Goal: Task Accomplishment & Management: Manage account settings

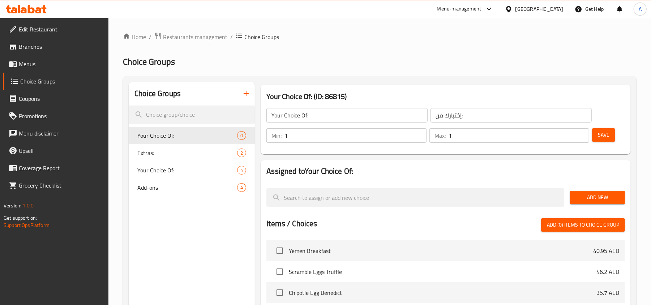
click at [542, 13] on div "United Arab Emirates" at bounding box center [540, 9] width 48 height 8
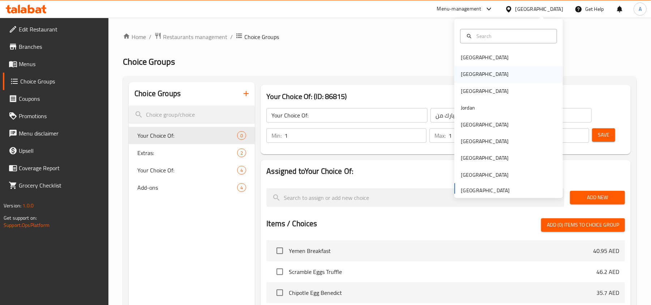
click at [477, 78] on div "[GEOGRAPHIC_DATA]" at bounding box center [508, 74] width 108 height 17
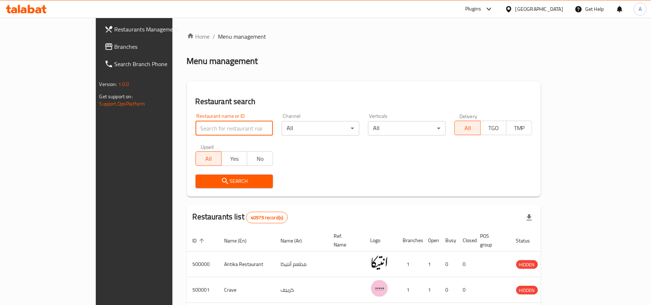
click at [196, 122] on input "search" at bounding box center [235, 128] width 78 height 14
paste input "502367"
type input "502367"
click button "Search" at bounding box center [235, 181] width 78 height 13
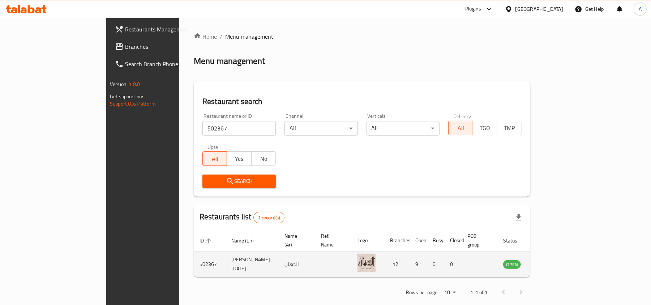
click at [550, 261] on icon "enhanced table" at bounding box center [545, 264] width 9 height 9
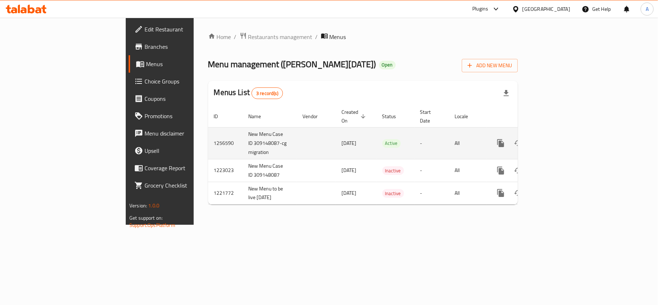
click at [208, 134] on td "1256590" at bounding box center [225, 143] width 35 height 32
copy td "1256590"
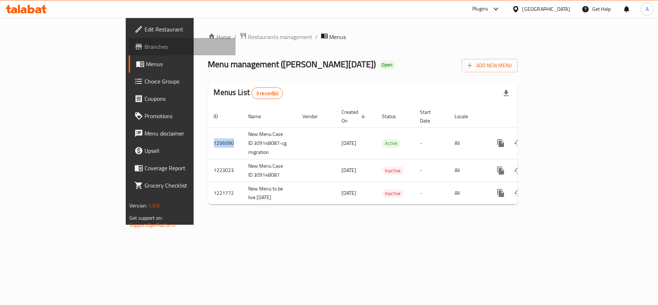
click at [145, 45] on span "Branches" at bounding box center [187, 46] width 85 height 9
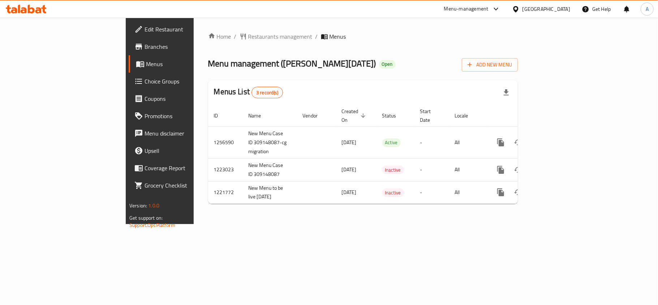
click at [38, 13] on div at bounding box center [26, 9] width 41 height 9
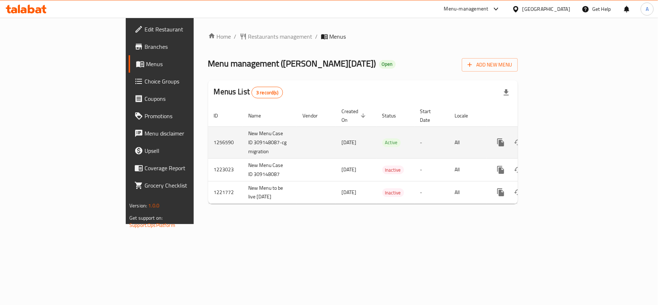
click at [562, 135] on link "enhanced table" at bounding box center [552, 142] width 17 height 17
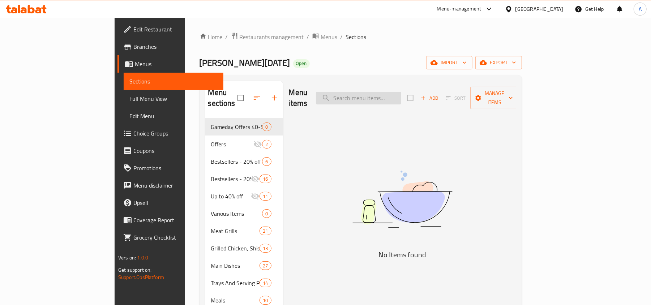
click at [401, 92] on input "search" at bounding box center [358, 98] width 85 height 13
paste input "Kofta Offer"
click at [378, 94] on input "Kofta Offer" at bounding box center [358, 98] width 85 height 13
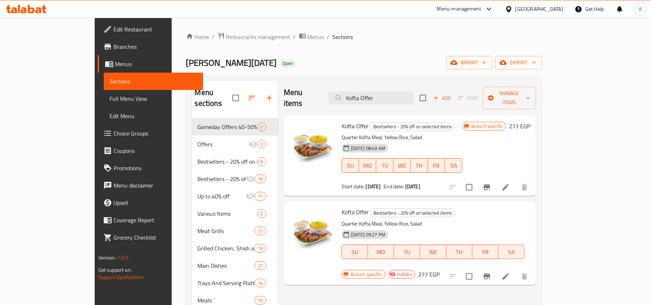
click at [342, 121] on span "Kofta Offer" at bounding box center [355, 126] width 27 height 11
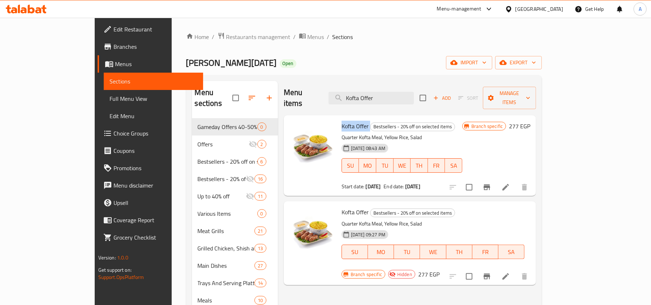
click at [342, 121] on span "Kofta Offer" at bounding box center [355, 126] width 27 height 11
click at [407, 92] on input "Kofta Offer" at bounding box center [371, 98] width 85 height 13
paste input "Shish"
click at [407, 92] on input "Shish Offer" at bounding box center [371, 98] width 85 height 13
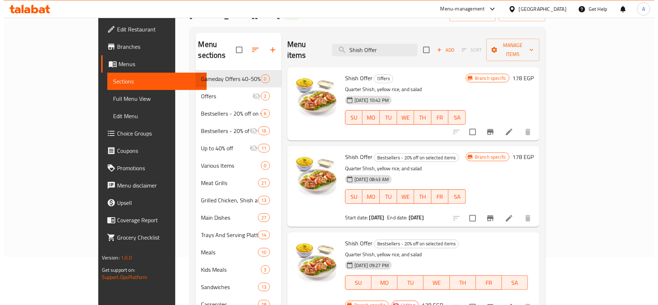
scroll to position [32, 0]
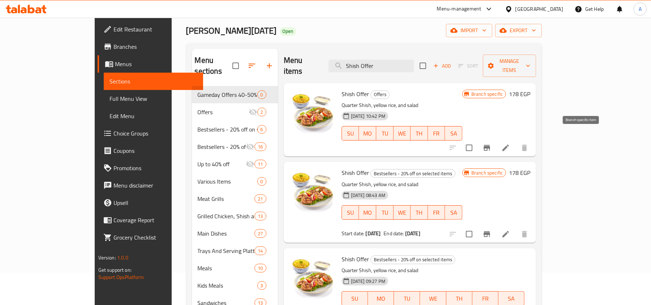
click at [496, 139] on button "Branch-specific-item" at bounding box center [486, 147] width 17 height 17
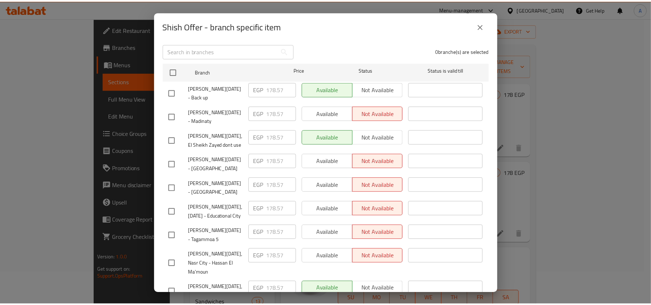
scroll to position [149, 0]
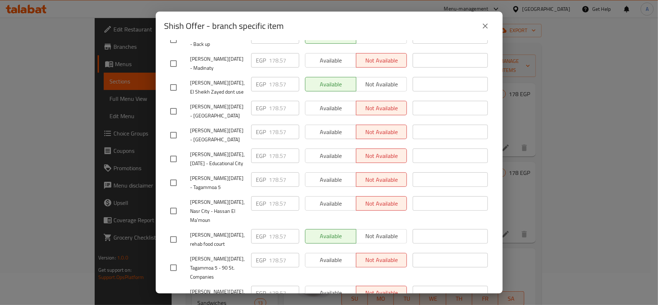
click at [480, 30] on button "close" at bounding box center [485, 25] width 17 height 17
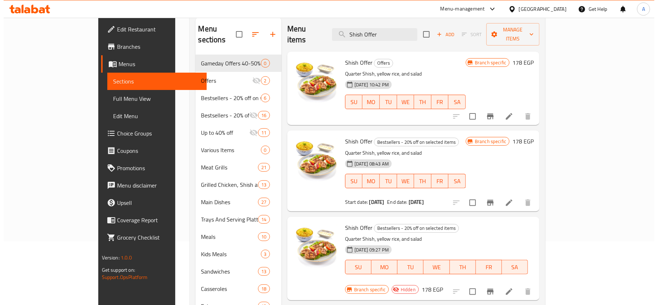
scroll to position [80, 0]
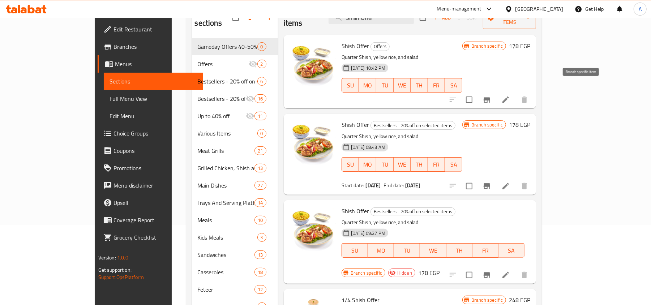
click at [496, 91] on button "Branch-specific-item" at bounding box center [486, 99] width 17 height 17
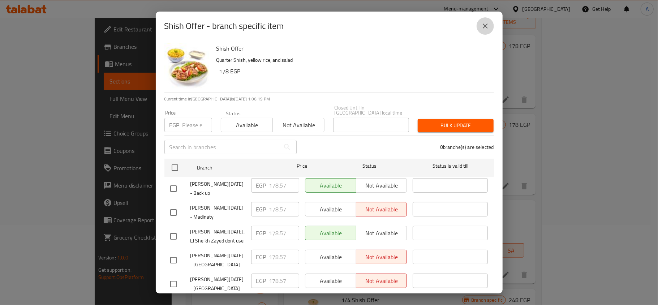
click at [486, 25] on icon "close" at bounding box center [485, 26] width 9 height 9
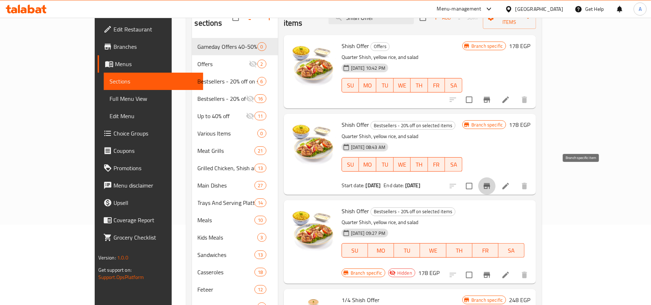
click at [491, 182] on icon "Branch-specific-item" at bounding box center [487, 186] width 9 height 9
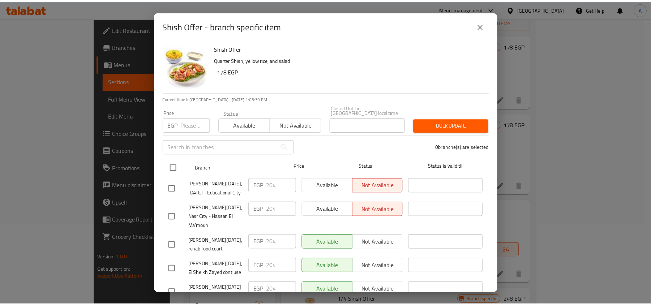
scroll to position [149, 0]
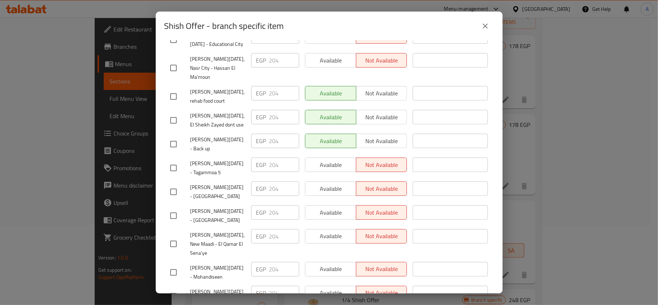
click at [483, 25] on icon "close" at bounding box center [485, 26] width 9 height 9
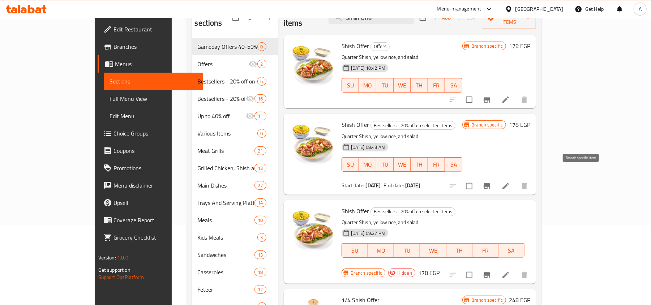
click at [496, 178] on button "Branch-specific-item" at bounding box center [486, 186] width 17 height 17
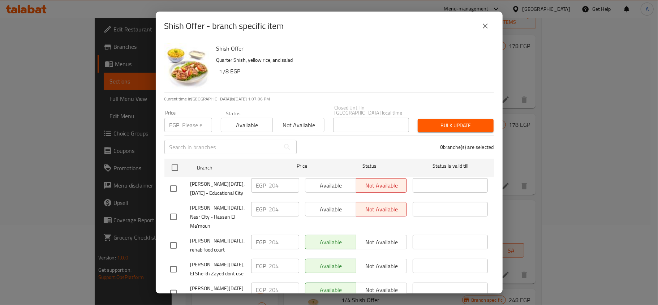
click at [268, 81] on div "Shish Offer Quarter Shish, yellow rice, and salad 178 EGP" at bounding box center [353, 66] width 278 height 52
click at [479, 25] on button "close" at bounding box center [485, 25] width 17 height 17
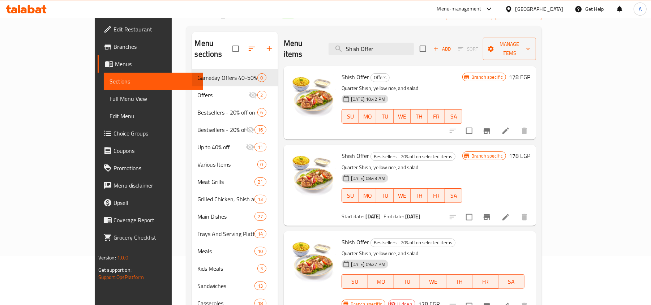
scroll to position [32, 0]
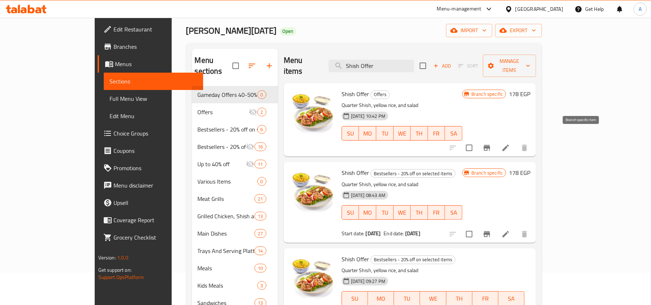
click at [496, 139] on button "Branch-specific-item" at bounding box center [486, 147] width 17 height 17
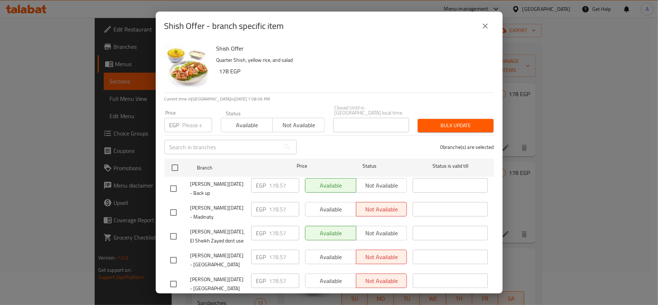
click at [482, 25] on icon "close" at bounding box center [485, 26] width 9 height 9
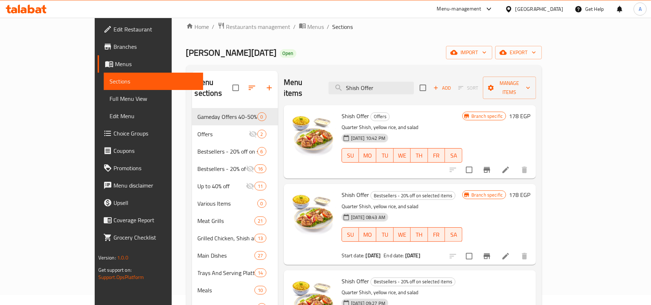
scroll to position [0, 0]
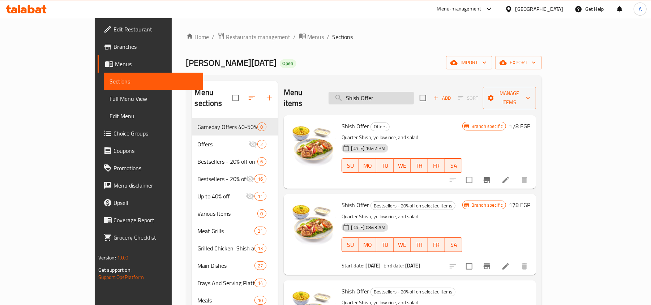
click at [414, 92] on input "Shish Offer" at bounding box center [371, 98] width 85 height 13
paste input "Quarter Kofta Meal"
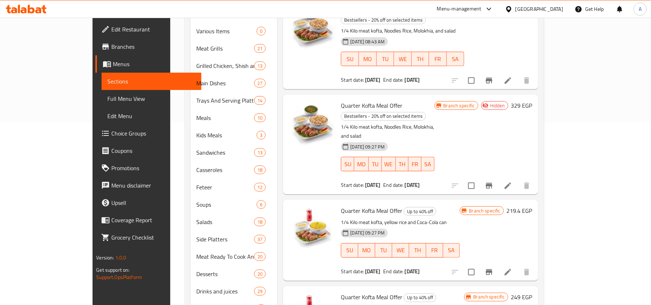
scroll to position [225, 0]
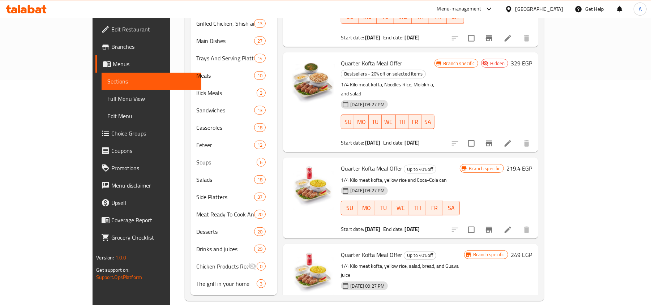
type input "Quarter Kofta Meal Offer"
click at [479, 222] on input "checkbox" at bounding box center [471, 229] width 15 height 15
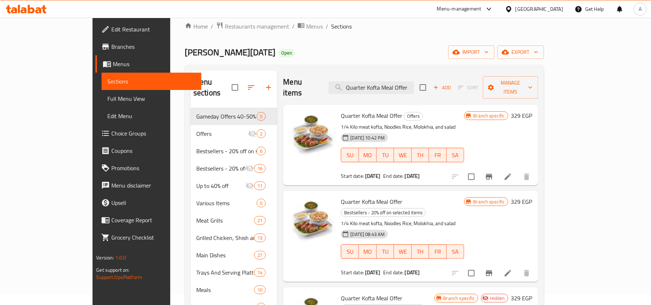
scroll to position [0, 0]
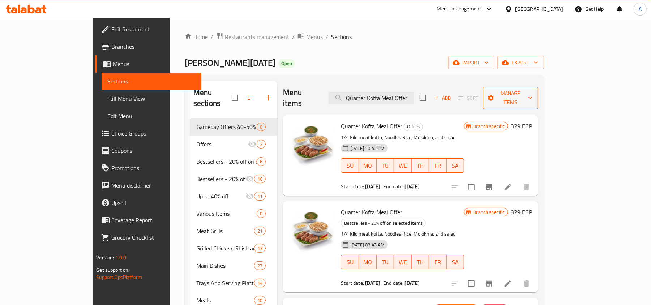
click at [533, 91] on span "Manage items" at bounding box center [511, 98] width 44 height 18
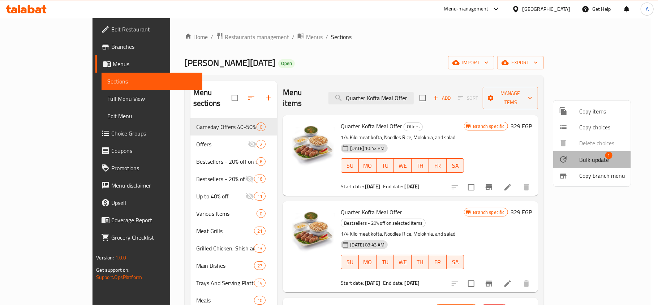
click at [588, 163] on span "Bulk update" at bounding box center [595, 159] width 30 height 9
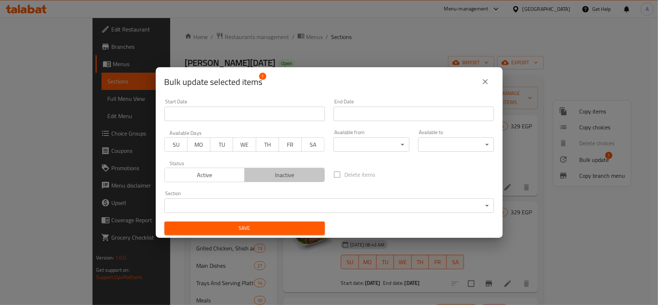
click at [303, 173] on span "Inactive" at bounding box center [285, 175] width 74 height 10
click at [281, 229] on span "Save" at bounding box center [244, 228] width 149 height 9
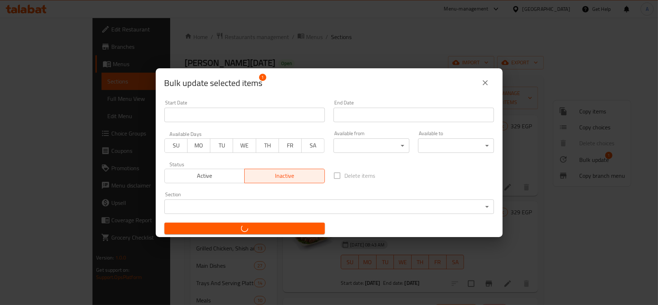
checkbox input "false"
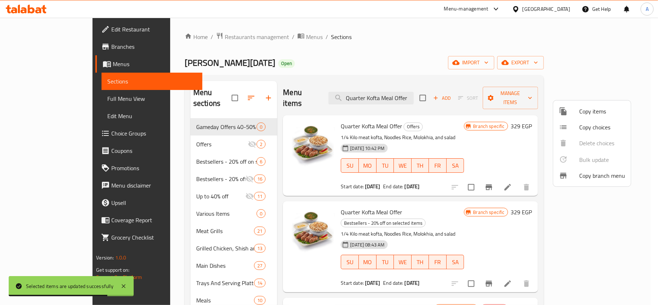
click at [479, 163] on div at bounding box center [329, 152] width 658 height 305
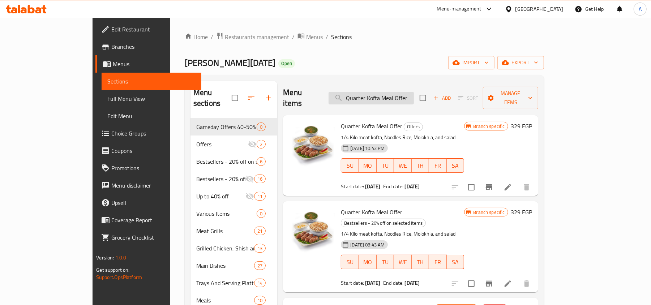
click at [405, 98] on input "Quarter Kofta Meal Offer" at bounding box center [371, 98] width 85 height 13
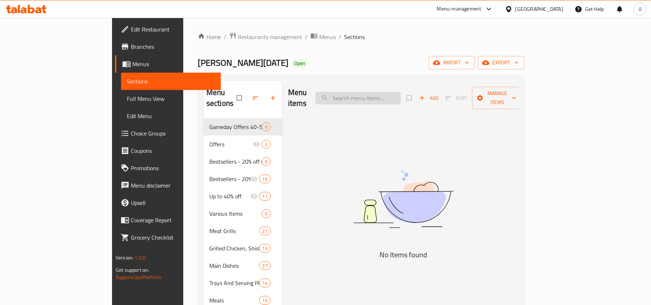
click at [401, 92] on input "search" at bounding box center [358, 98] width 85 height 13
paste input "Quarter Kofta Meal Offer"
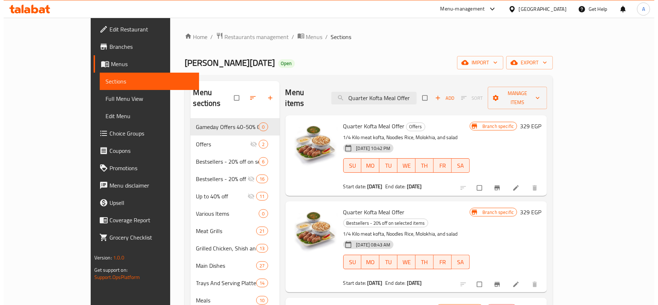
scroll to position [21, 0]
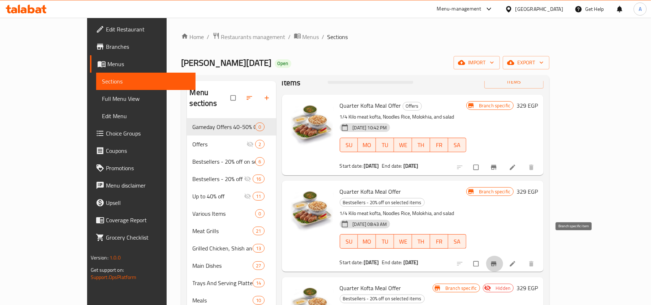
click at [497, 260] on icon "Branch-specific-item" at bounding box center [493, 263] width 7 height 7
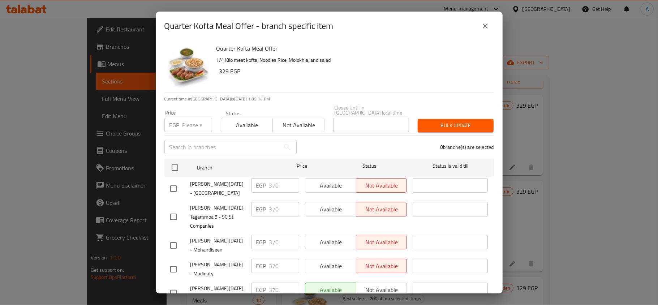
click at [490, 21] on button "close" at bounding box center [485, 25] width 17 height 17
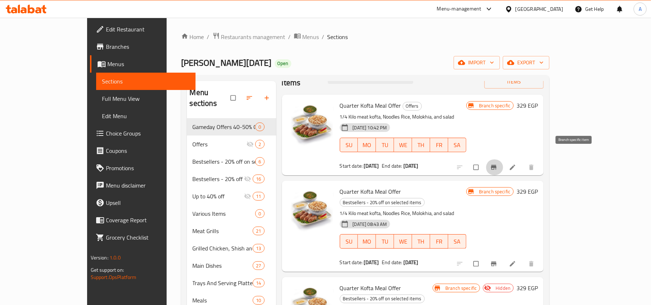
click at [497, 164] on icon "Branch-specific-item" at bounding box center [493, 167] width 7 height 7
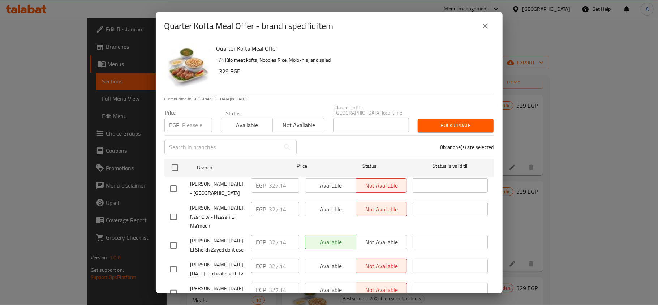
click at [531, 88] on div "Quarter Kofta Meal Offer - branch specific item Quarter Kofta Meal Offer 1/4 Ki…" at bounding box center [329, 152] width 658 height 305
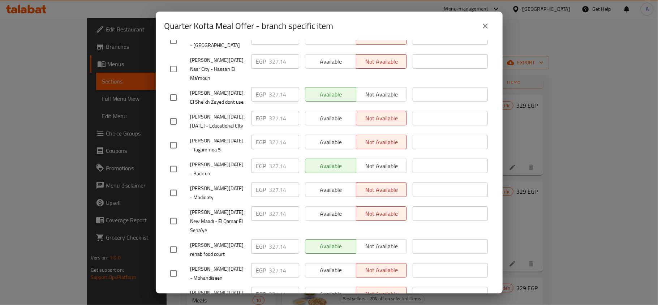
scroll to position [149, 0]
click at [482, 19] on button "close" at bounding box center [485, 25] width 17 height 17
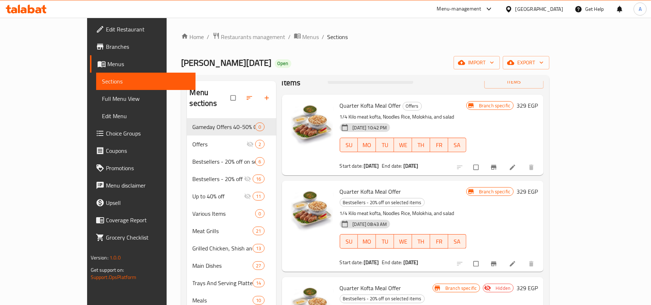
click at [497, 260] on icon "Branch-specific-item" at bounding box center [493, 263] width 7 height 7
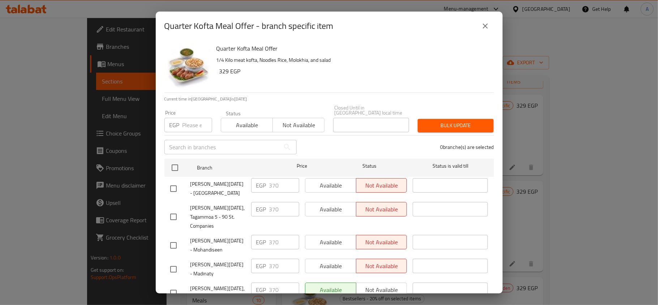
click at [591, 152] on div "Quarter Kofta Meal Offer - branch specific item Quarter Kofta Meal Offer 1/4 Ki…" at bounding box center [329, 152] width 658 height 305
click at [567, 154] on div "Quarter Kofta Meal Offer - branch specific item Quarter Kofta Meal Offer 1/4 Ki…" at bounding box center [329, 152] width 658 height 305
click at [488, 21] on button "close" at bounding box center [485, 25] width 17 height 17
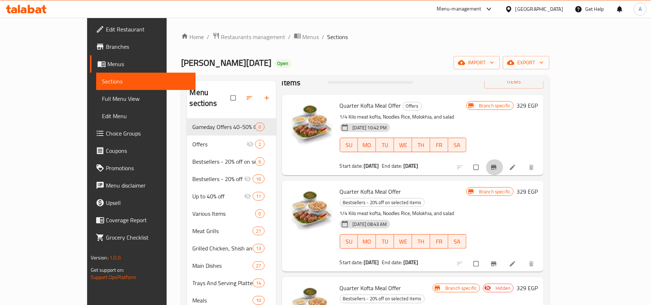
click at [503, 159] on button "Branch-specific-item" at bounding box center [494, 167] width 17 height 16
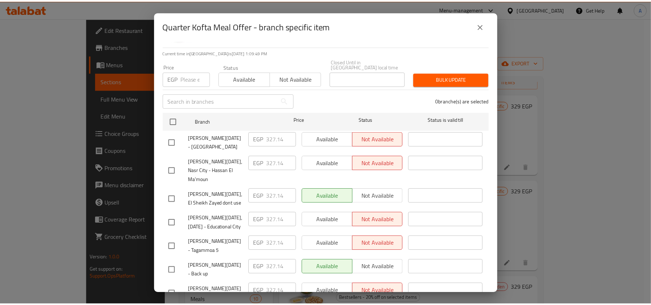
scroll to position [145, 0]
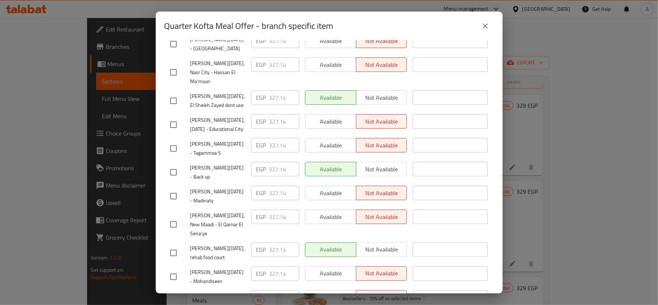
click at [484, 21] on button "close" at bounding box center [485, 25] width 17 height 17
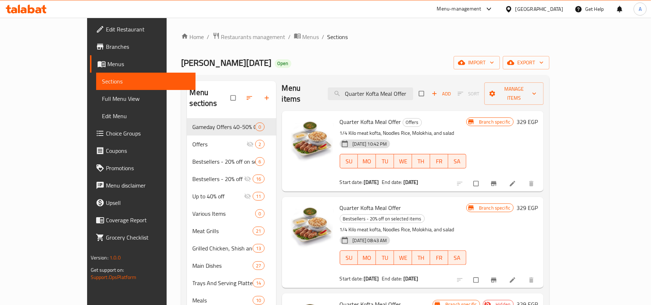
scroll to position [0, 0]
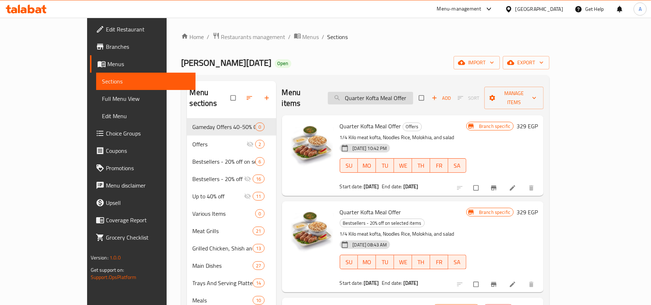
click at [402, 94] on input "Quarter Kofta Meal Offer" at bounding box center [370, 98] width 85 height 13
paste input "Hawawshi"
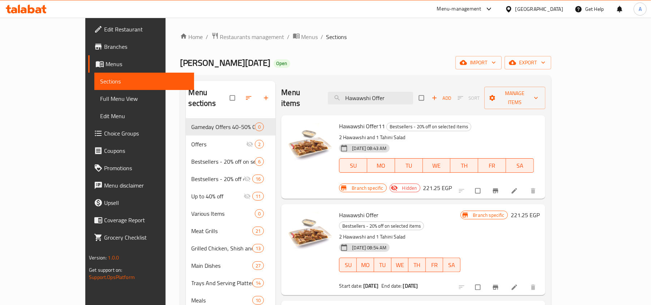
type input "Hawawshi Offer"
